Goal: Task Accomplishment & Management: Use online tool/utility

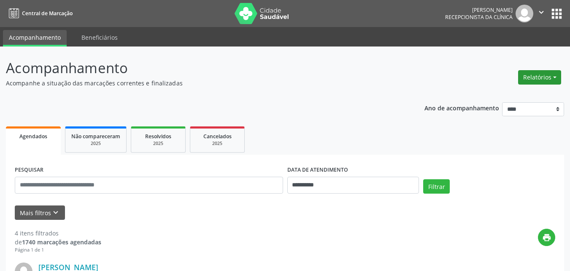
click at [525, 76] on button "Relatórios" at bounding box center [539, 77] width 43 height 14
click at [515, 94] on link "Agendamentos" at bounding box center [516, 95] width 91 height 12
select select "*"
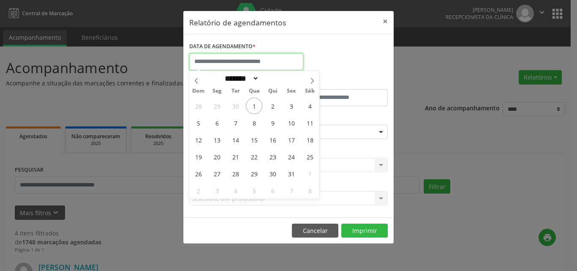
click at [220, 60] on input "text" at bounding box center [246, 61] width 114 height 17
click at [253, 106] on span "1" at bounding box center [254, 106] width 16 height 16
type input "**********"
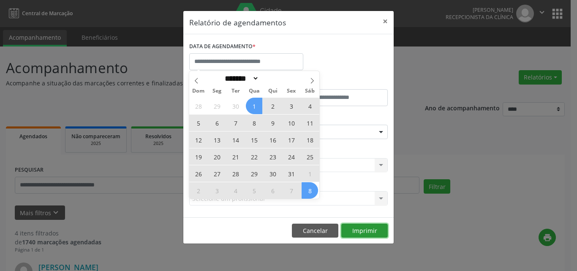
click at [364, 231] on button "Imprimir" at bounding box center [364, 230] width 46 height 14
select select "*"
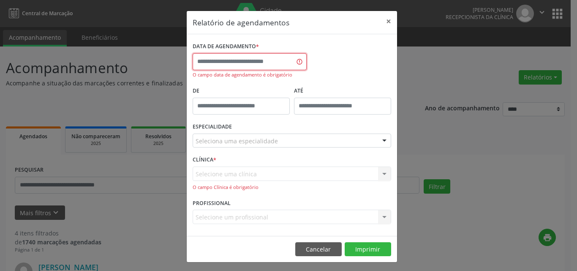
click at [231, 65] on input "text" at bounding box center [249, 61] width 114 height 17
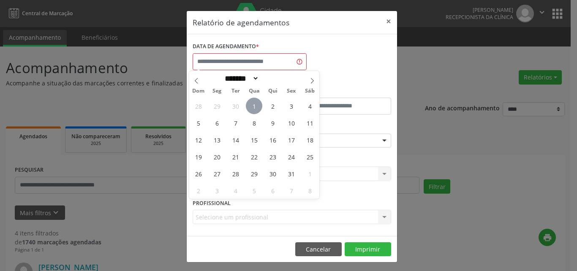
click at [249, 104] on span "1" at bounding box center [254, 106] width 16 height 16
type input "**********"
click at [249, 104] on span "1" at bounding box center [254, 106] width 16 height 16
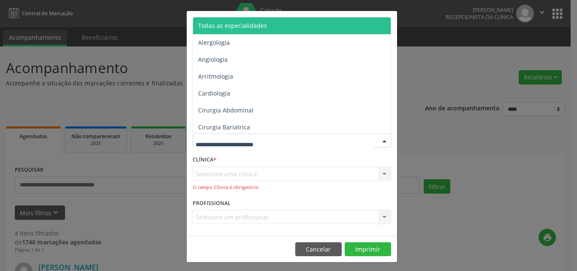
click at [238, 24] on span "Todas as especialidades" at bounding box center [232, 26] width 69 height 8
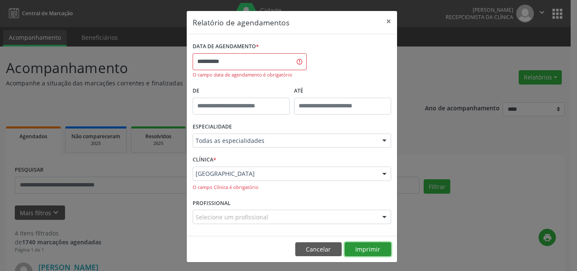
click at [355, 246] on button "Imprimir" at bounding box center [367, 249] width 46 height 14
